Goal: Entertainment & Leisure: Consume media (video, audio)

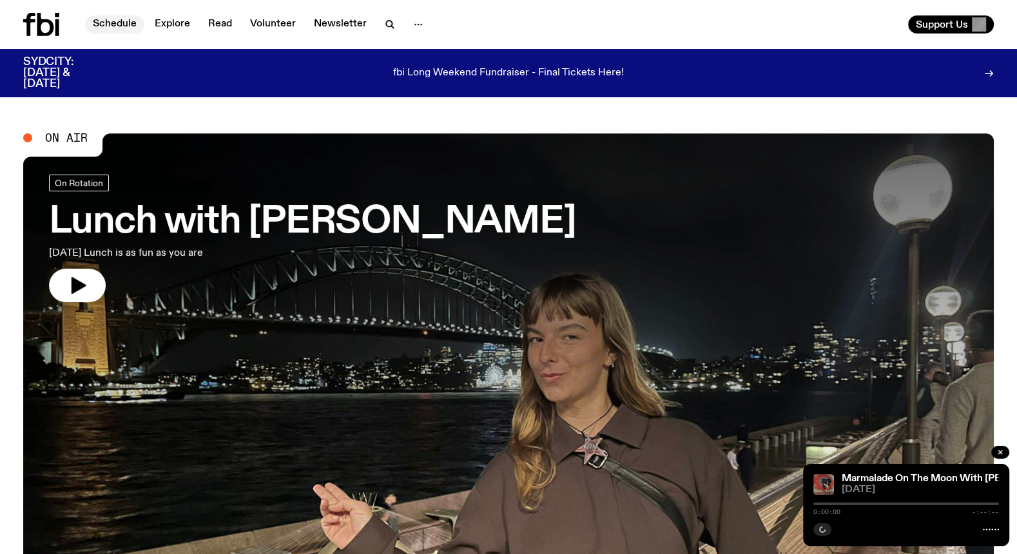
click at [101, 26] on link "Schedule" at bounding box center [114, 24] width 59 height 18
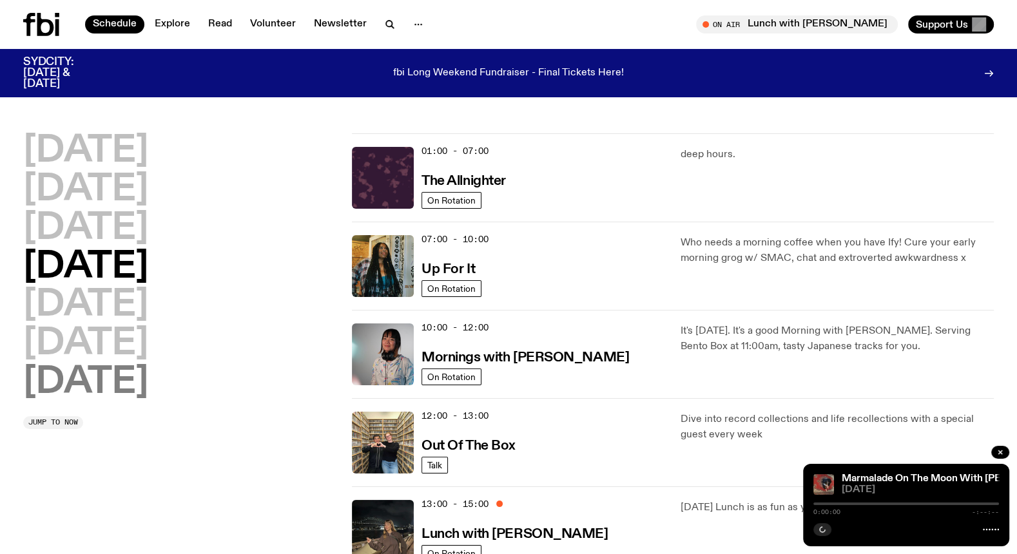
click at [86, 383] on h2 "Sunday" at bounding box center [85, 383] width 125 height 36
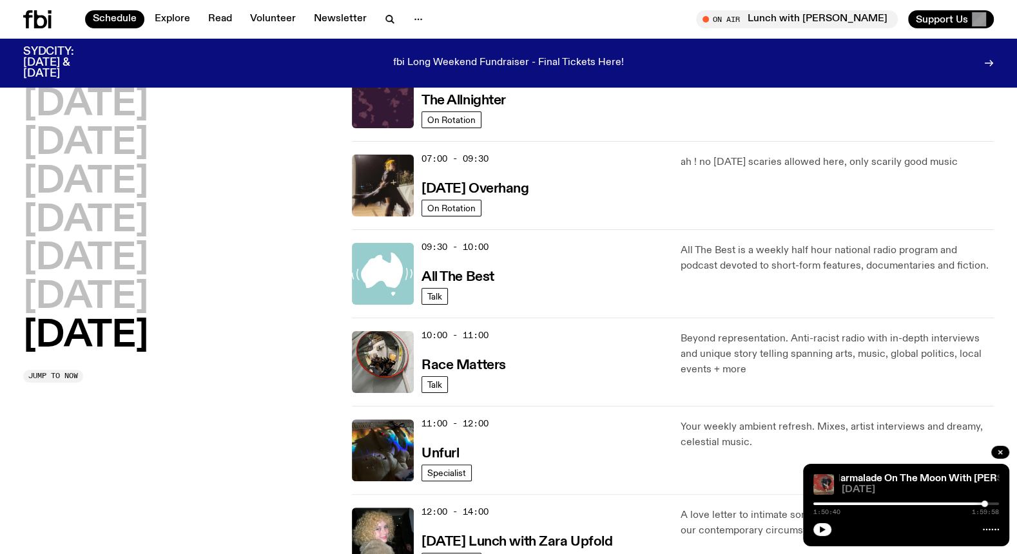
scroll to position [161, 0]
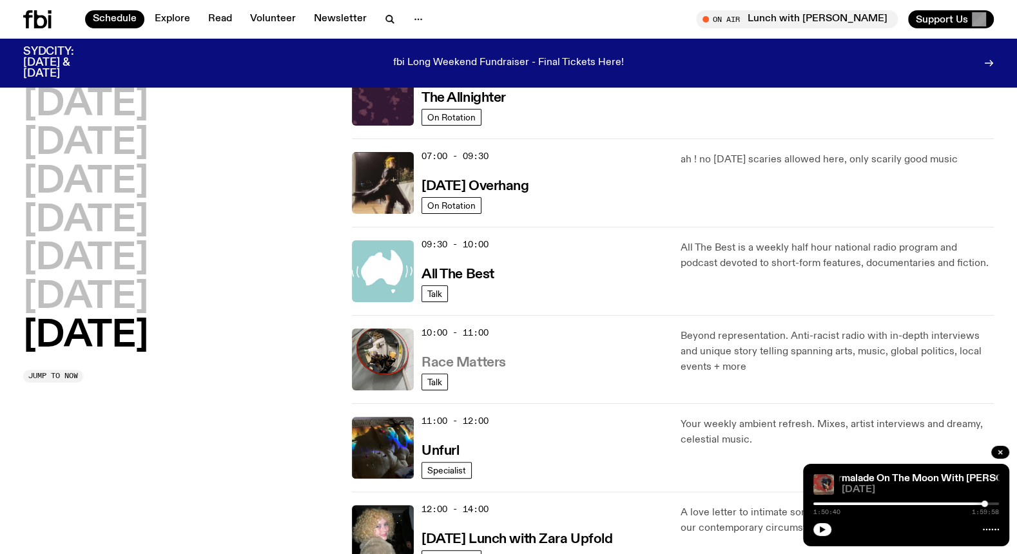
click at [483, 360] on h3 "Race Matters" at bounding box center [464, 363] width 84 height 14
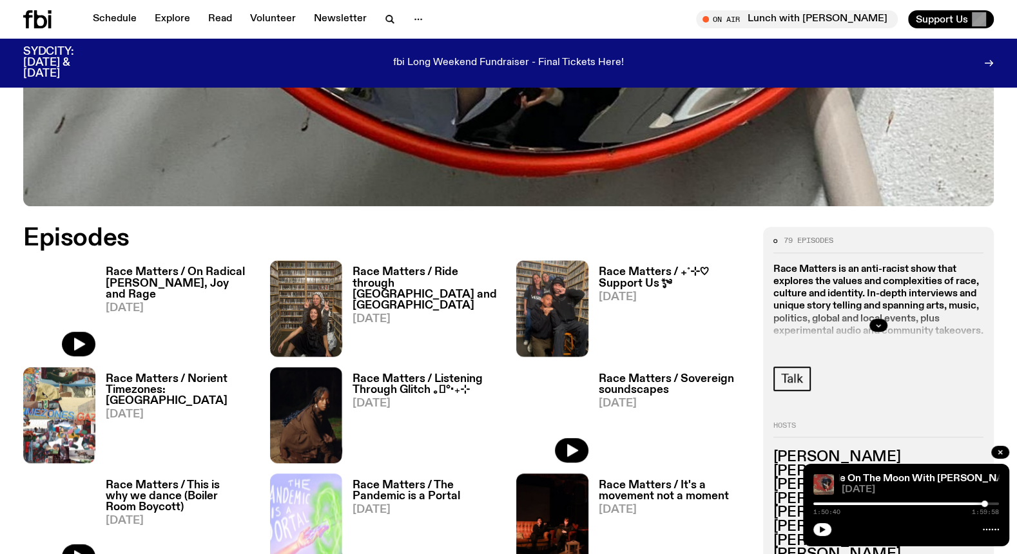
scroll to position [533, 0]
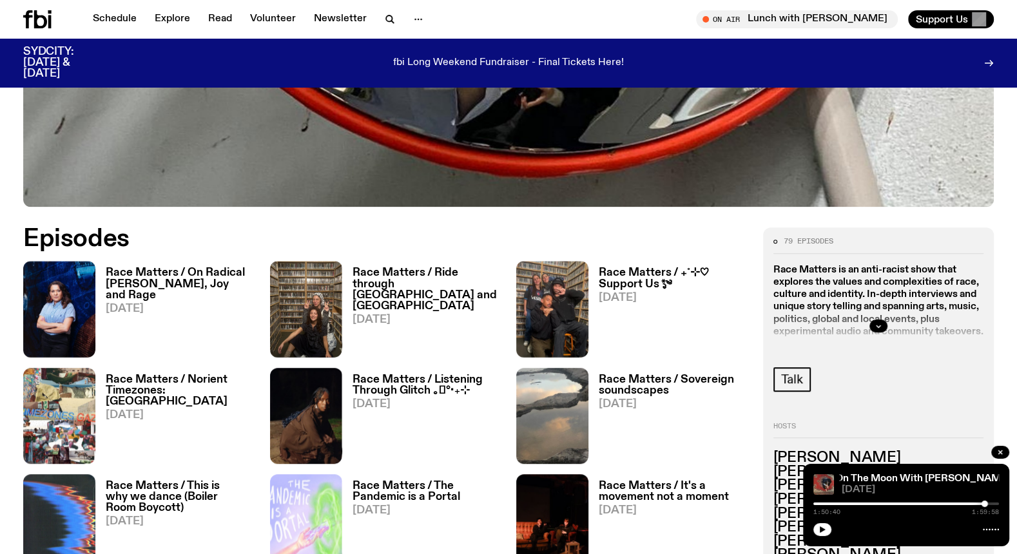
click at [173, 279] on h3 "Race Matters / On Radical [PERSON_NAME], Joy and Rage" at bounding box center [180, 283] width 149 height 33
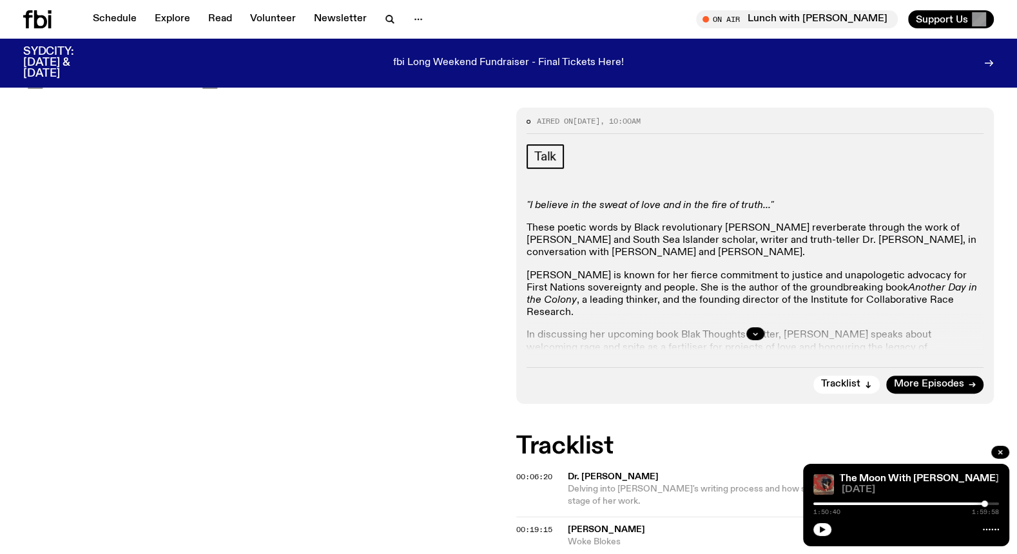
scroll to position [213, 0]
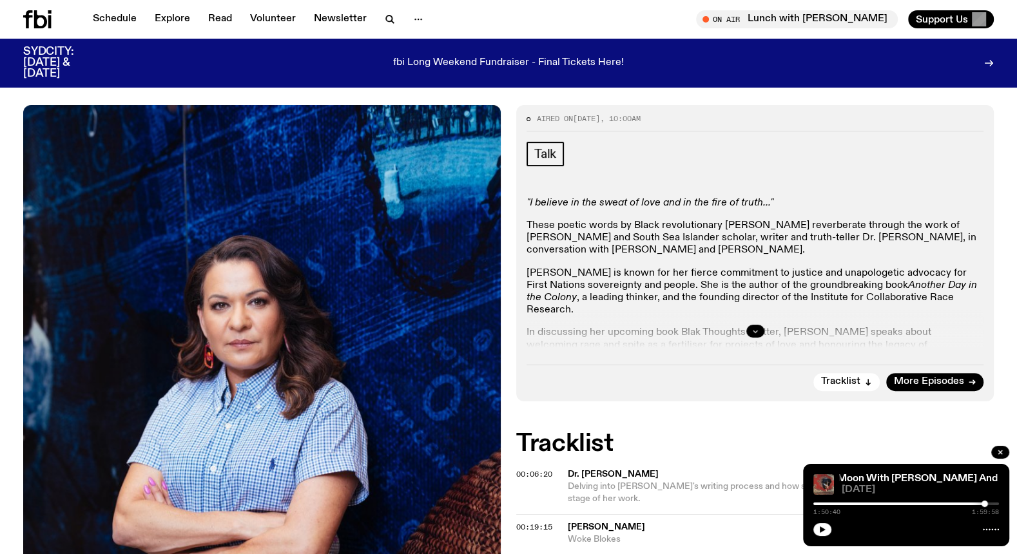
click at [753, 328] on icon "button" at bounding box center [756, 331] width 8 height 8
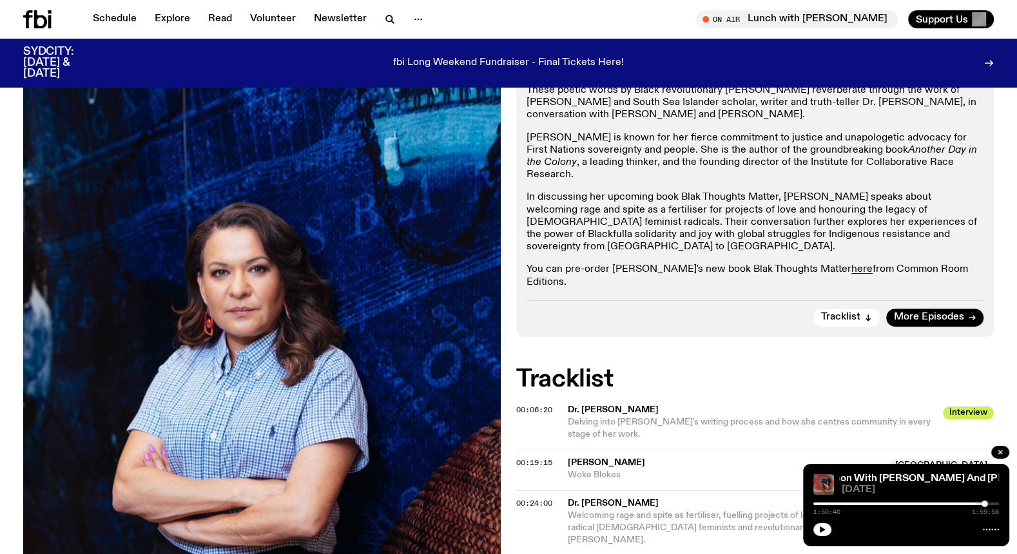
scroll to position [512, 0]
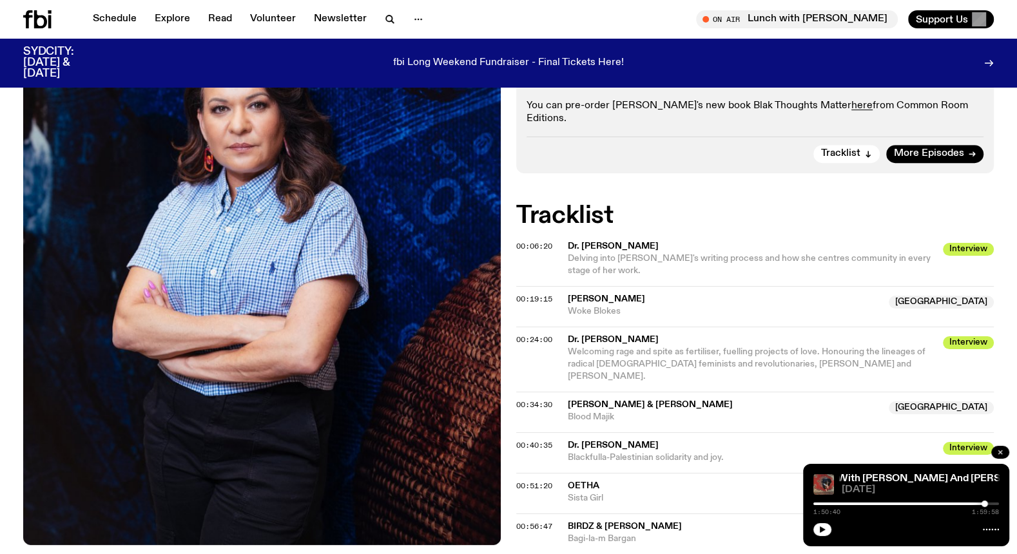
click at [993, 455] on button "button" at bounding box center [1000, 452] width 18 height 13
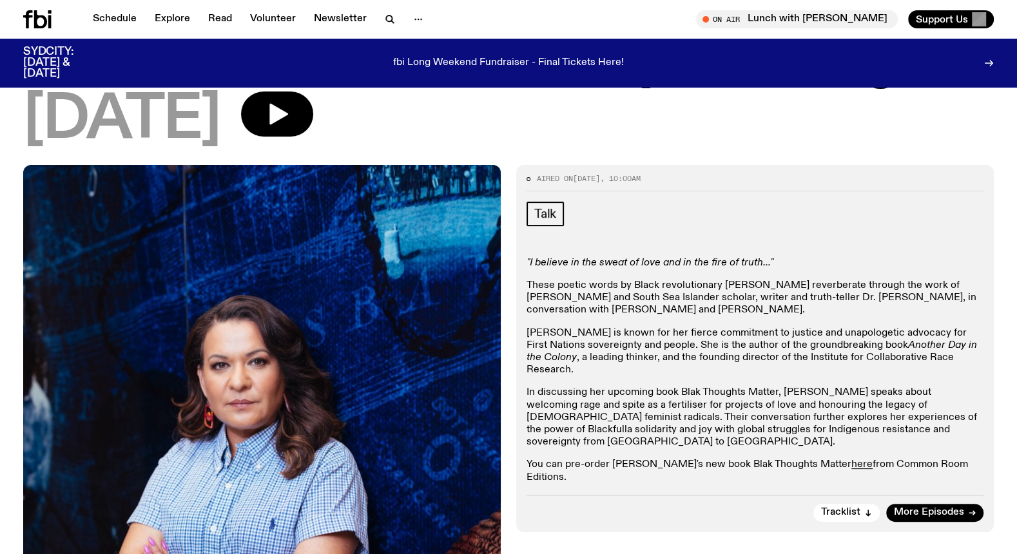
scroll to position [151, 0]
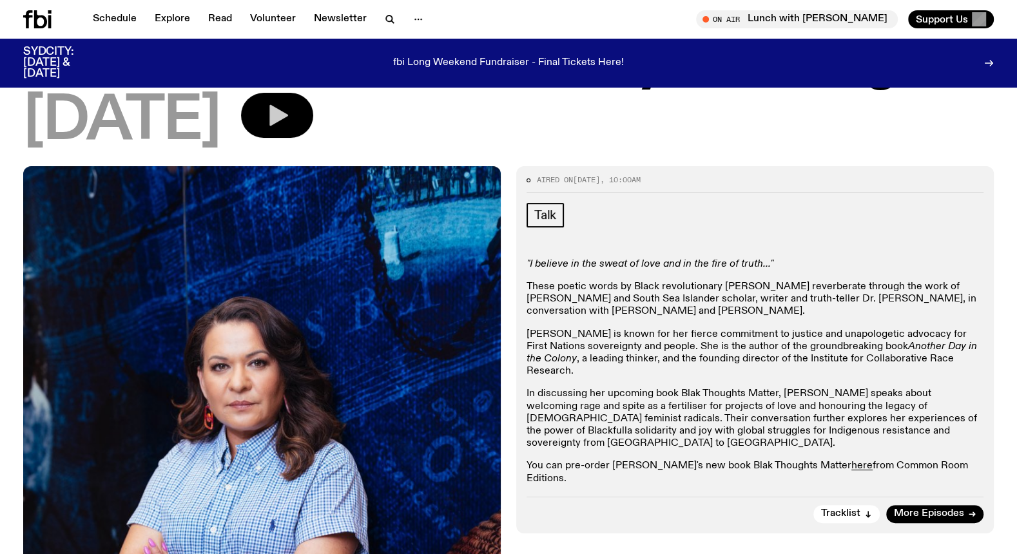
click at [288, 116] on icon "button" at bounding box center [278, 115] width 19 height 21
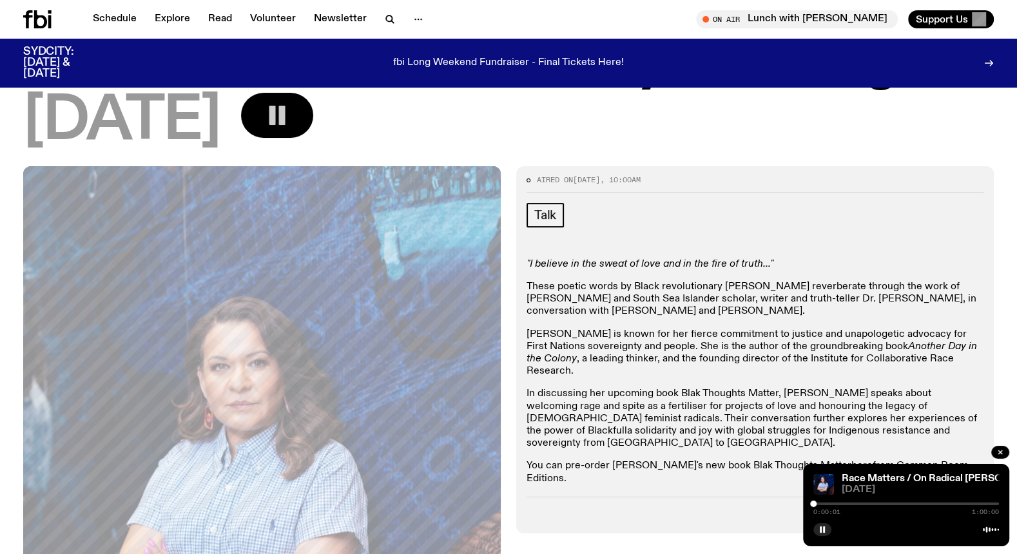
click at [670, 141] on div "[DATE]" at bounding box center [508, 122] width 971 height 58
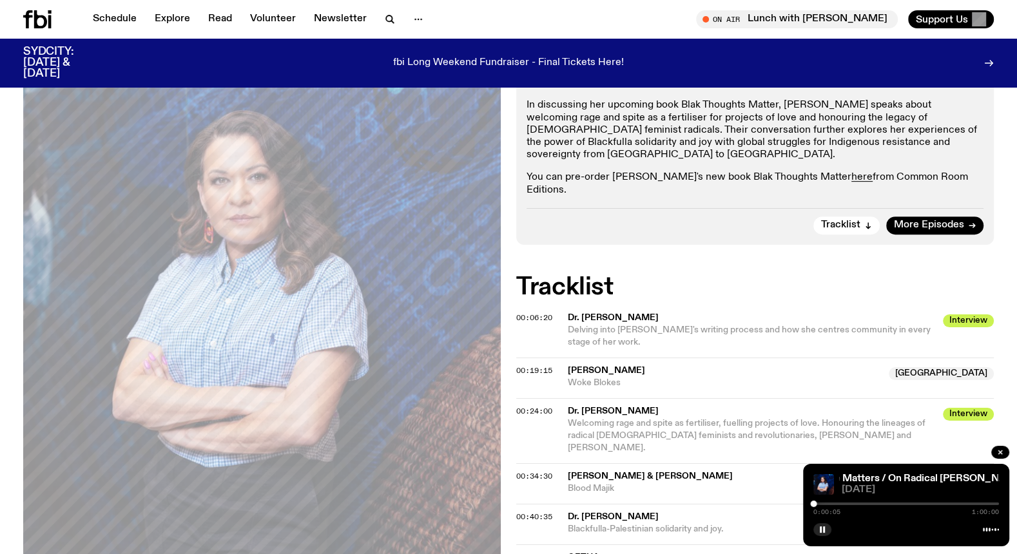
scroll to position [496, 0]
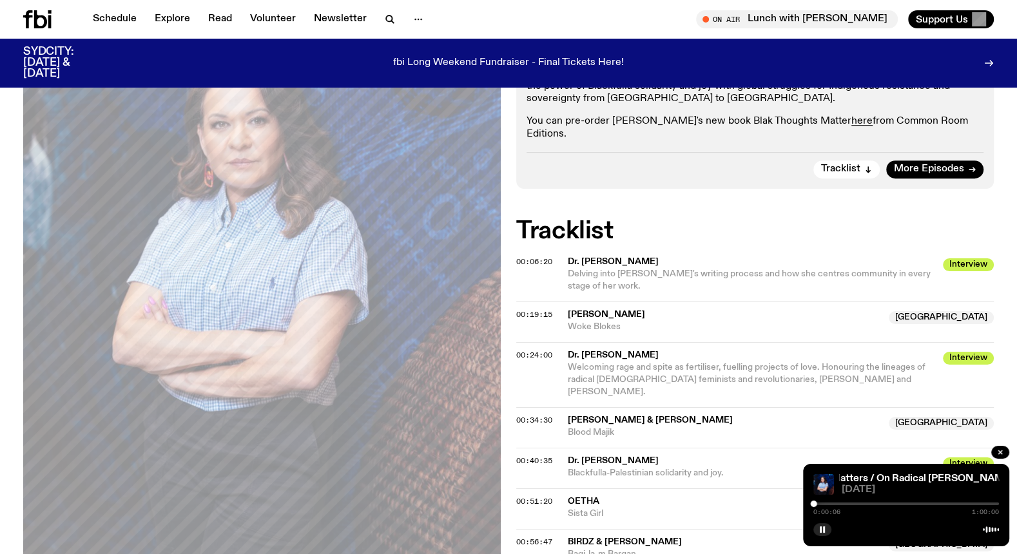
click at [857, 502] on div "0:00:06 1:00:00" at bounding box center [906, 507] width 186 height 15
click at [812, 505] on div at bounding box center [813, 504] width 6 height 6
drag, startPoint x: 812, startPoint y: 505, endPoint x: 869, endPoint y: 505, distance: 56.7
click at [869, 505] on div at bounding box center [869, 504] width 6 height 6
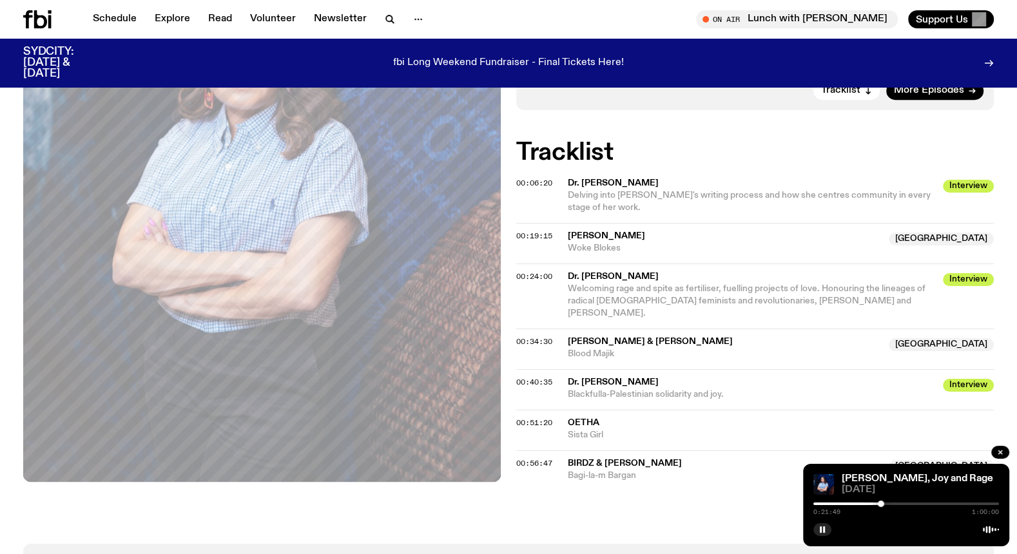
scroll to position [577, 0]
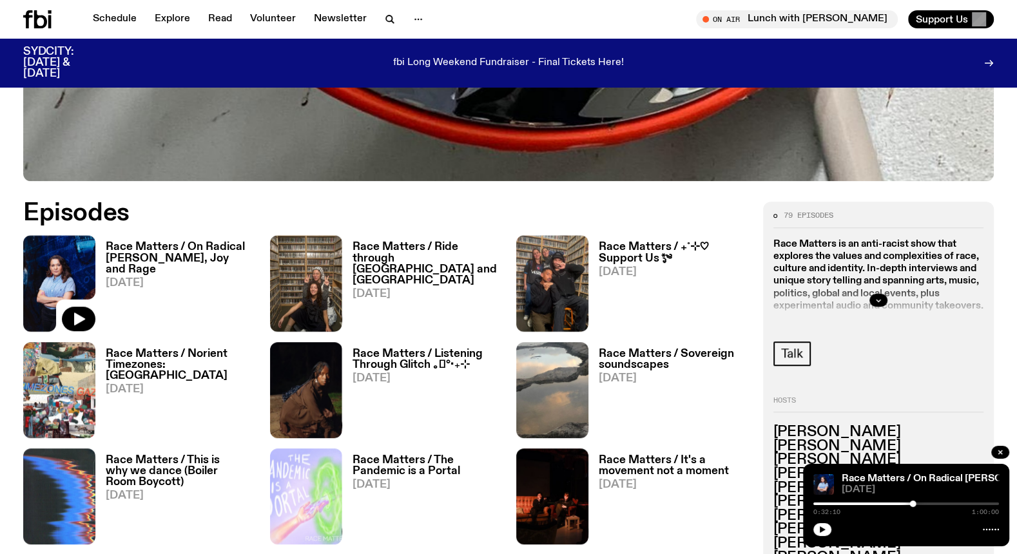
scroll to position [508, 0]
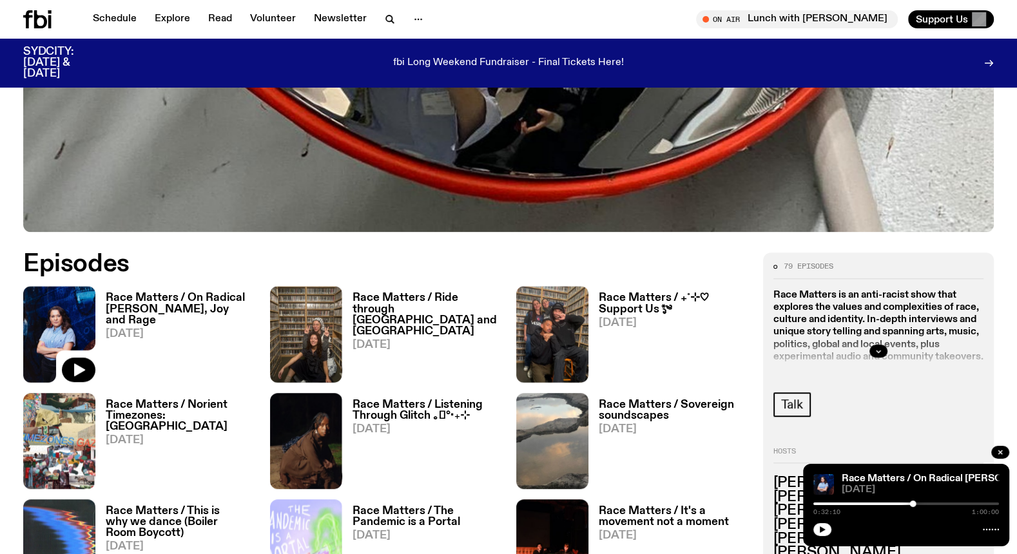
click at [169, 407] on h3 "Race Matters / Norient Timezones: [GEOGRAPHIC_DATA]" at bounding box center [180, 416] width 149 height 33
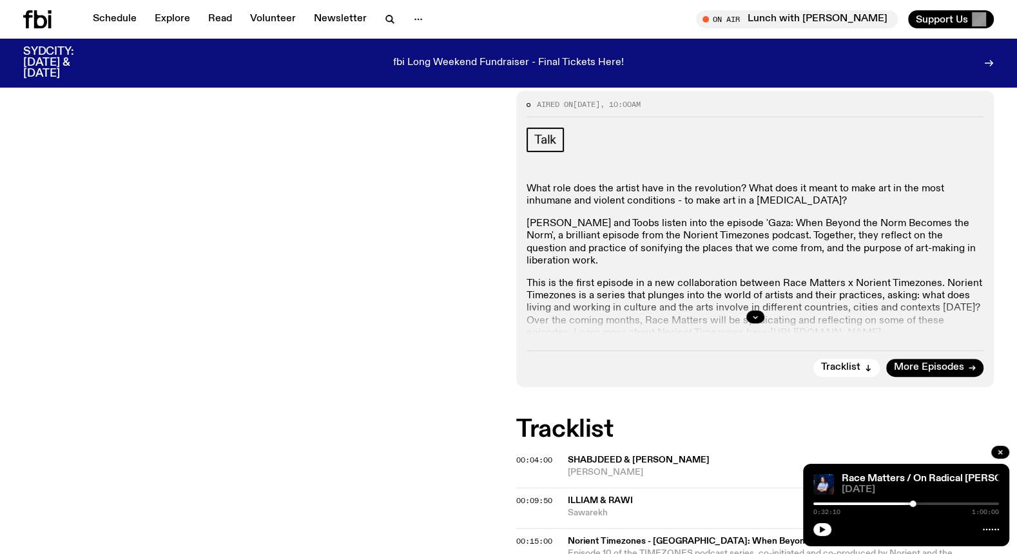
scroll to position [246, 0]
